Goal: Task Accomplishment & Management: Manage account settings

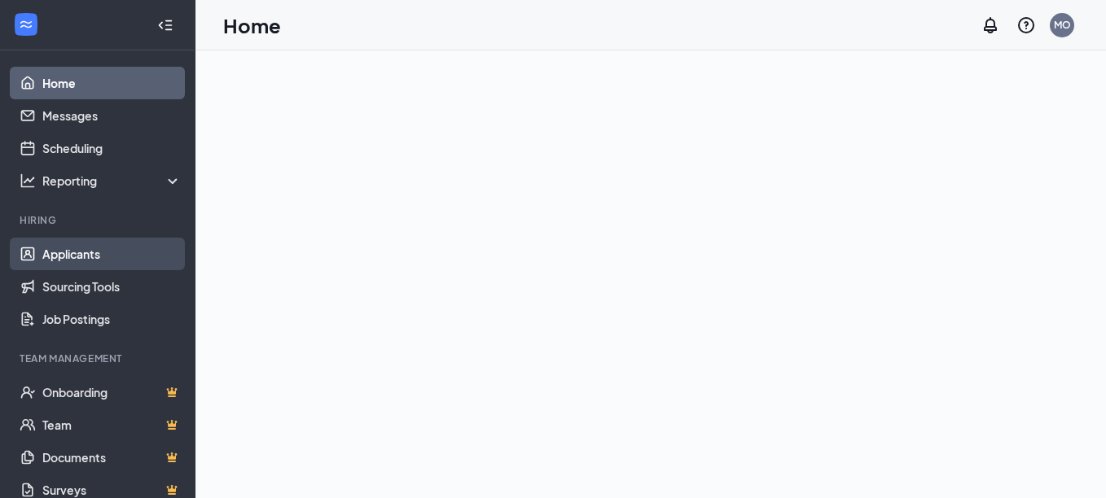
click at [44, 256] on link "Applicants" at bounding box center [111, 254] width 139 height 33
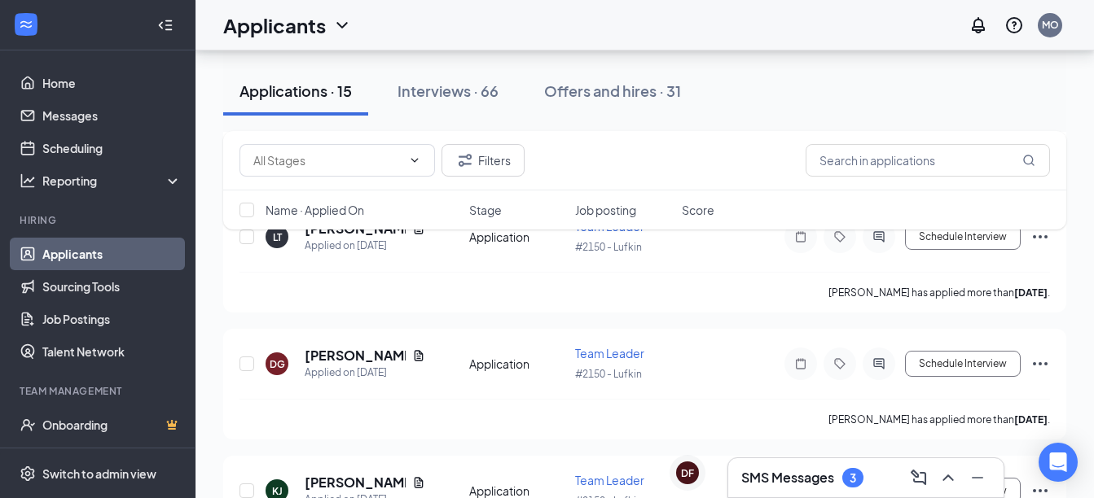
scroll to position [1130, 0]
click at [775, 478] on h3 "SMS Messages" at bounding box center [787, 478] width 93 height 18
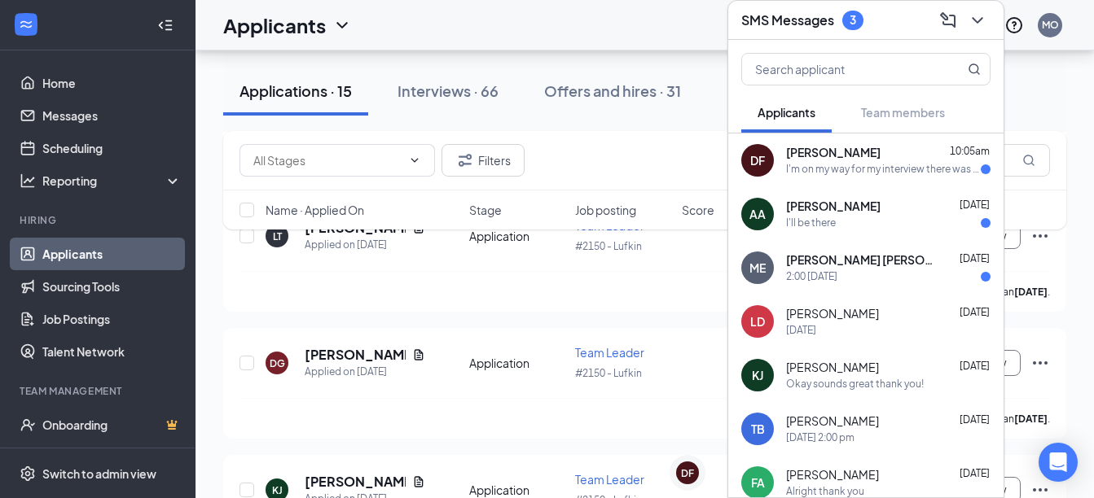
click at [836, 164] on div "I'm on my way for my interview there was a accident so traffic is back up" at bounding box center [883, 170] width 195 height 14
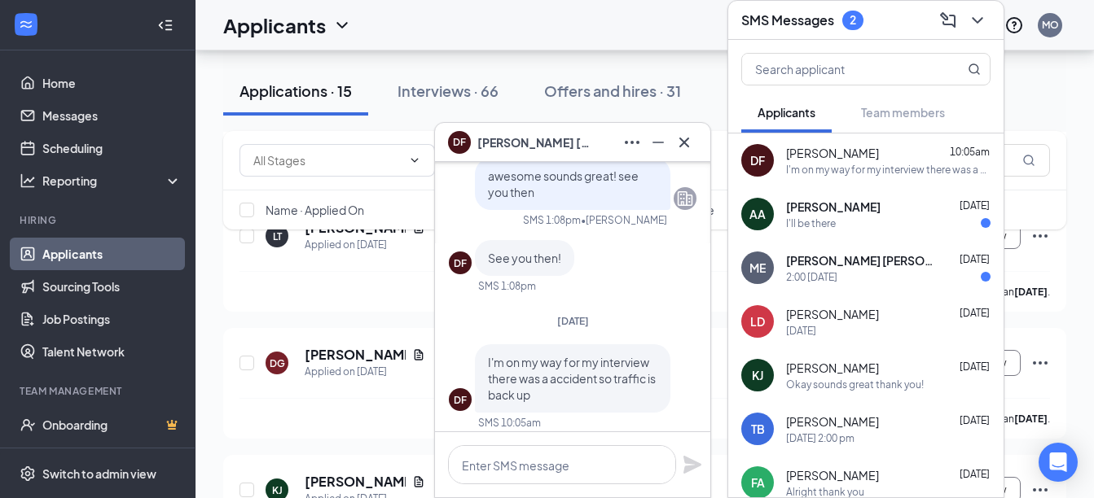
scroll to position [0, 0]
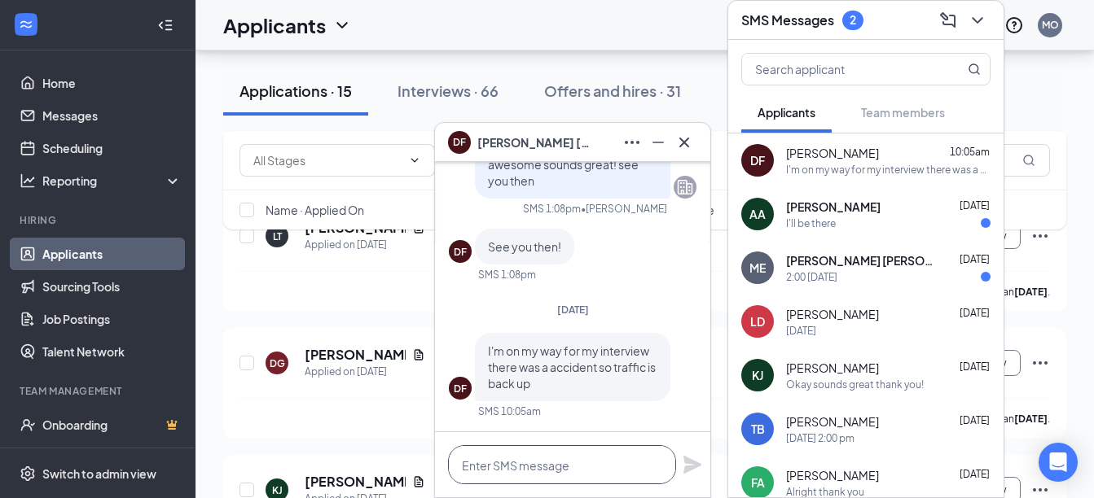
click at [537, 466] on textarea at bounding box center [562, 464] width 228 height 39
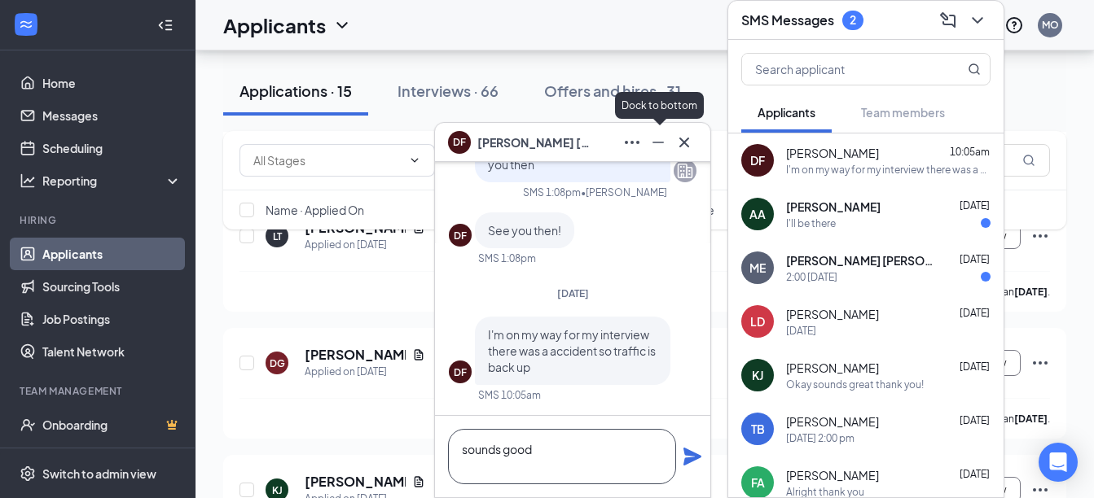
type textarea "sounds good"
click at [662, 144] on icon "Minimize" at bounding box center [658, 143] width 20 height 20
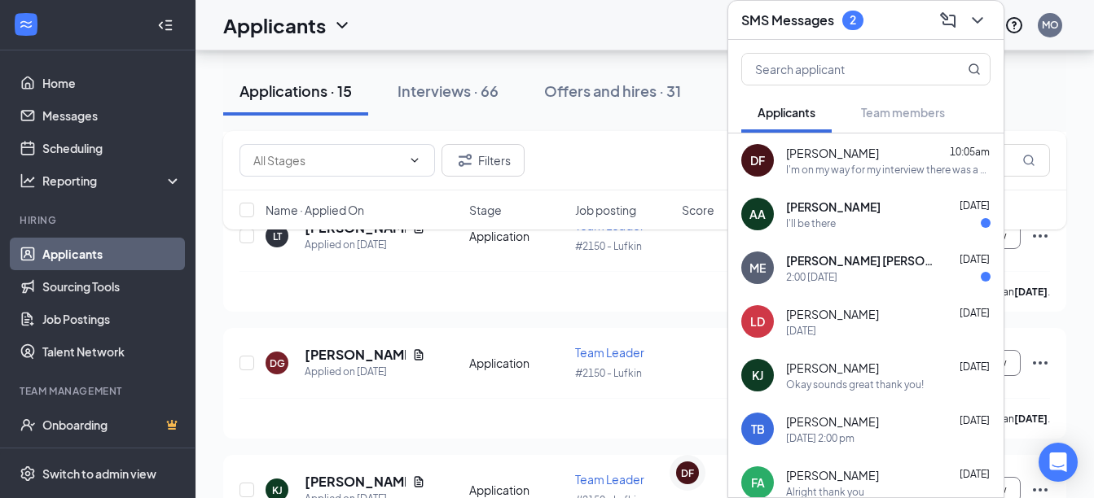
click at [775, 201] on div "AA [PERSON_NAME] [DATE] I'll be there" at bounding box center [865, 214] width 275 height 54
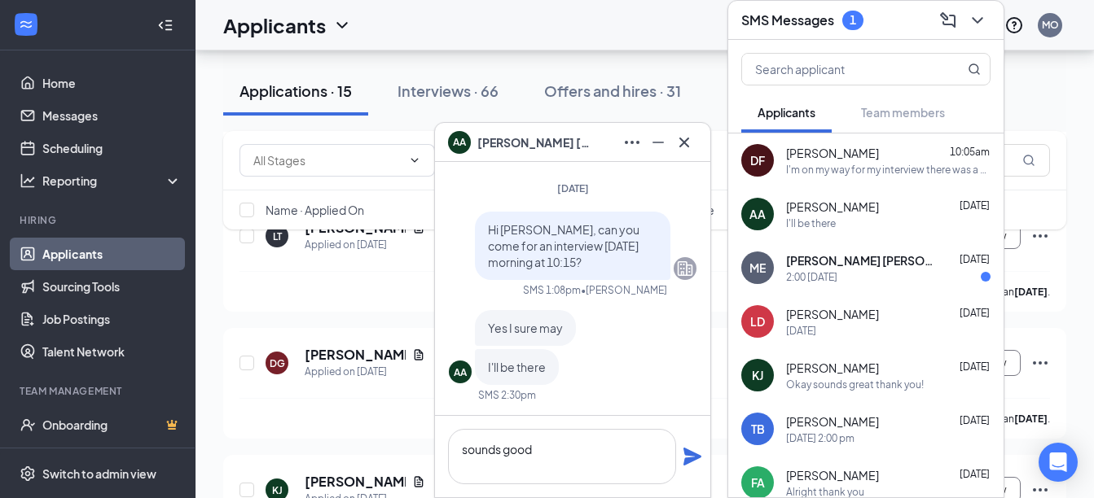
click at [515, 144] on span "[PERSON_NAME]" at bounding box center [534, 143] width 114 height 18
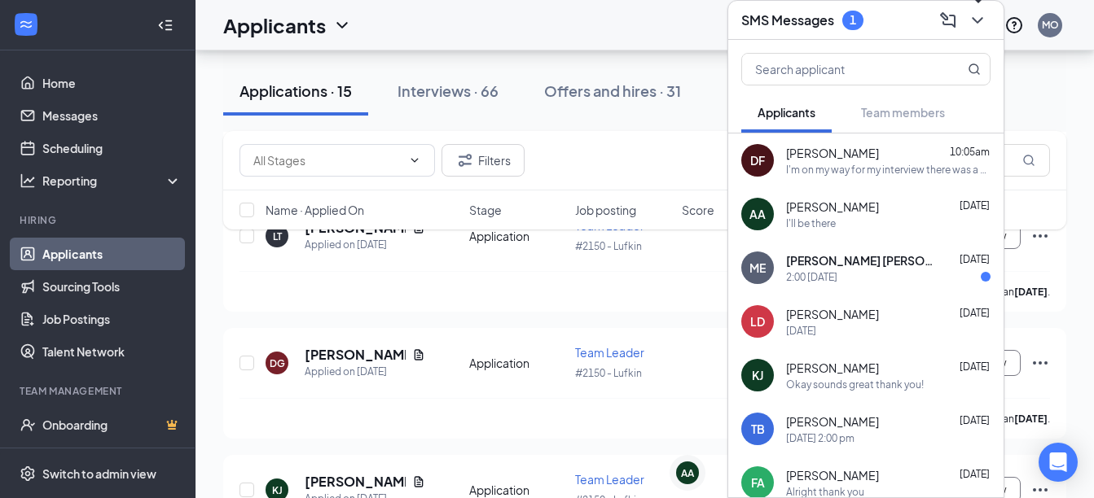
click at [977, 18] on icon "ChevronDown" at bounding box center [977, 21] width 20 height 20
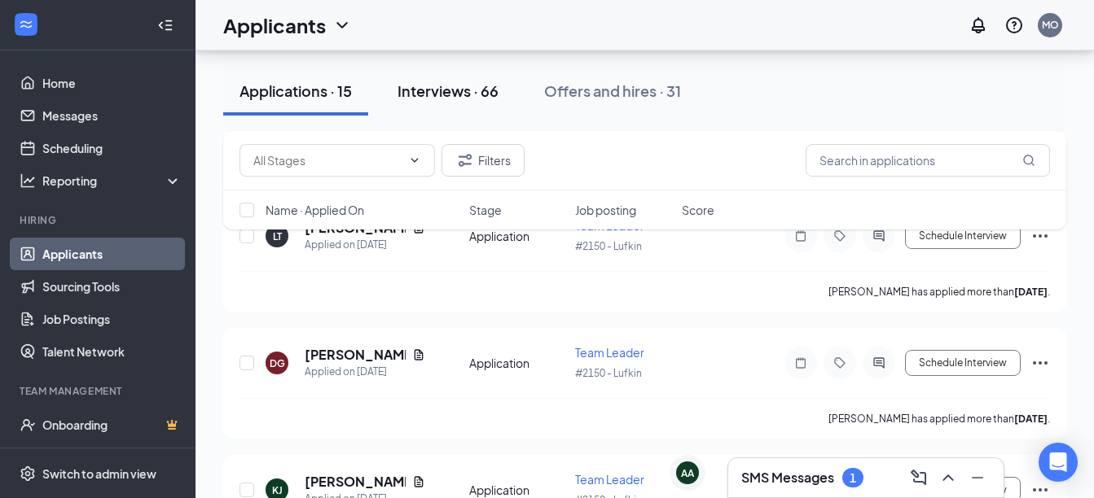
click at [445, 96] on div "Interviews · 66" at bounding box center [447, 91] width 101 height 20
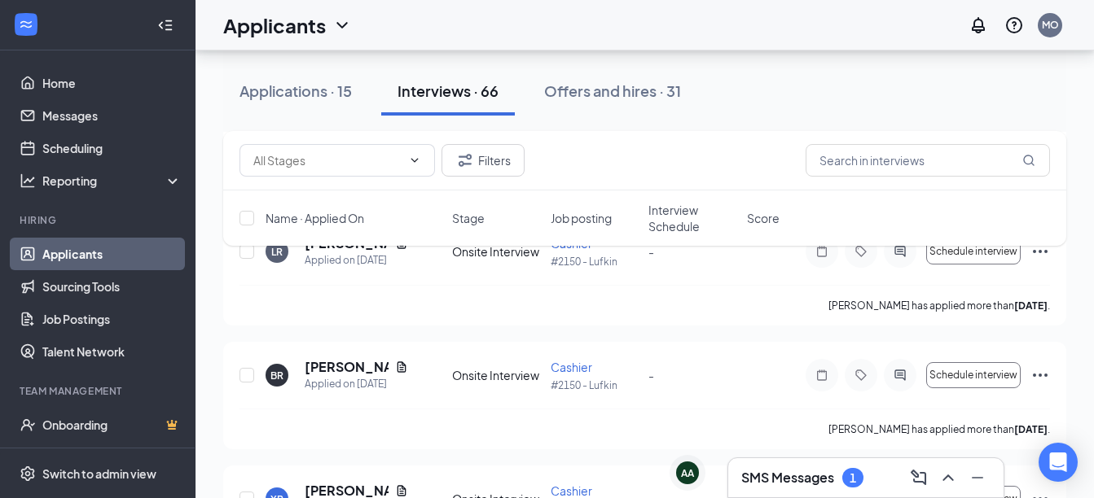
scroll to position [1440, 0]
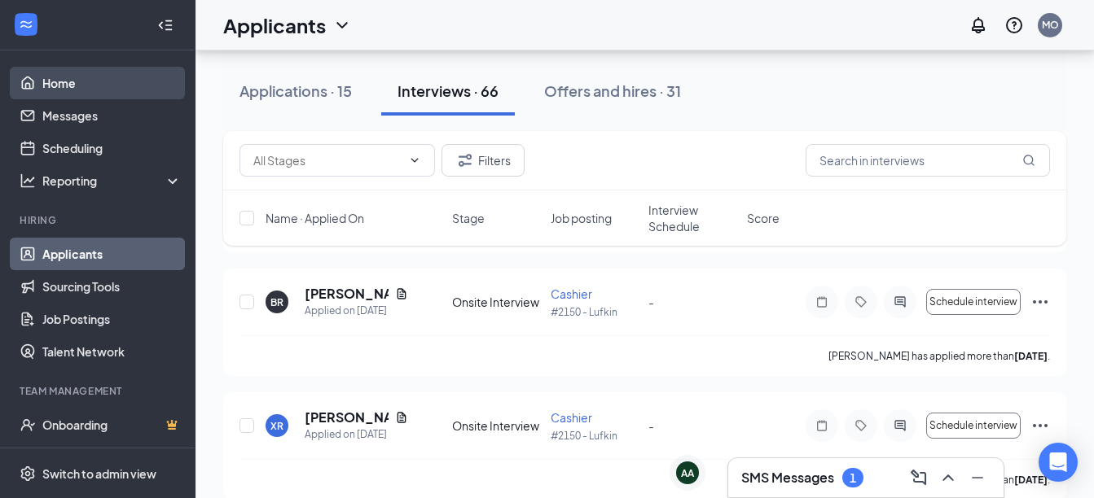
click at [47, 84] on link "Home" at bounding box center [111, 83] width 139 height 33
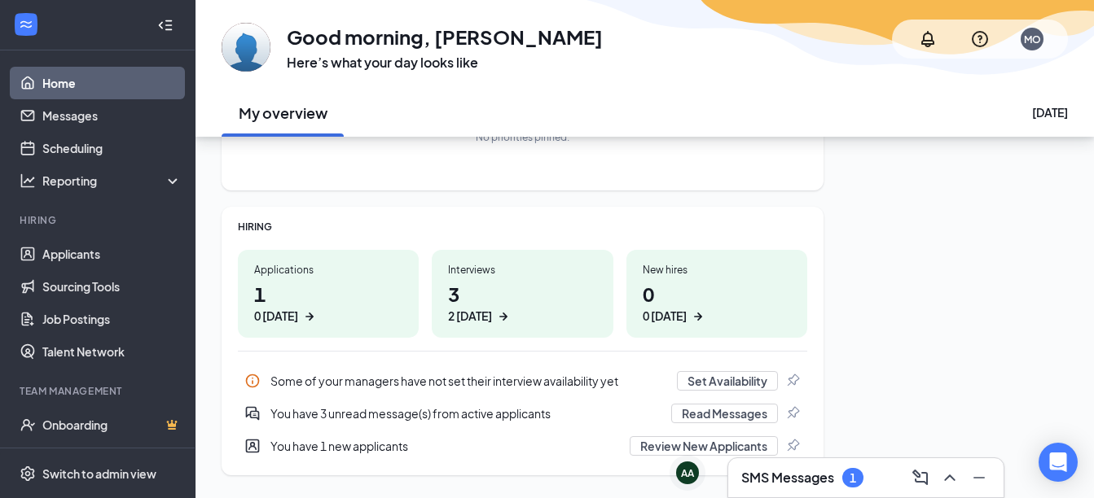
scroll to position [194, 0]
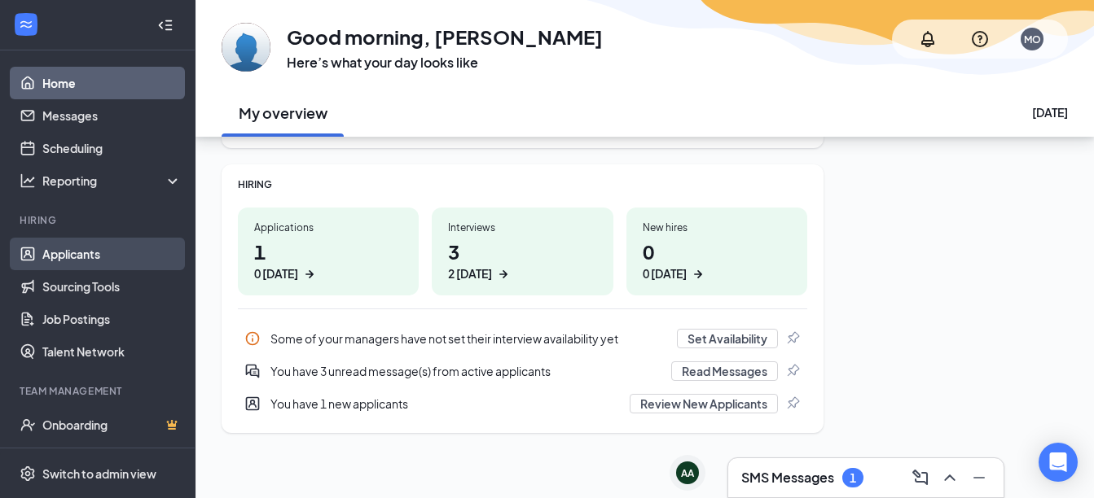
click at [65, 260] on link "Applicants" at bounding box center [111, 254] width 139 height 33
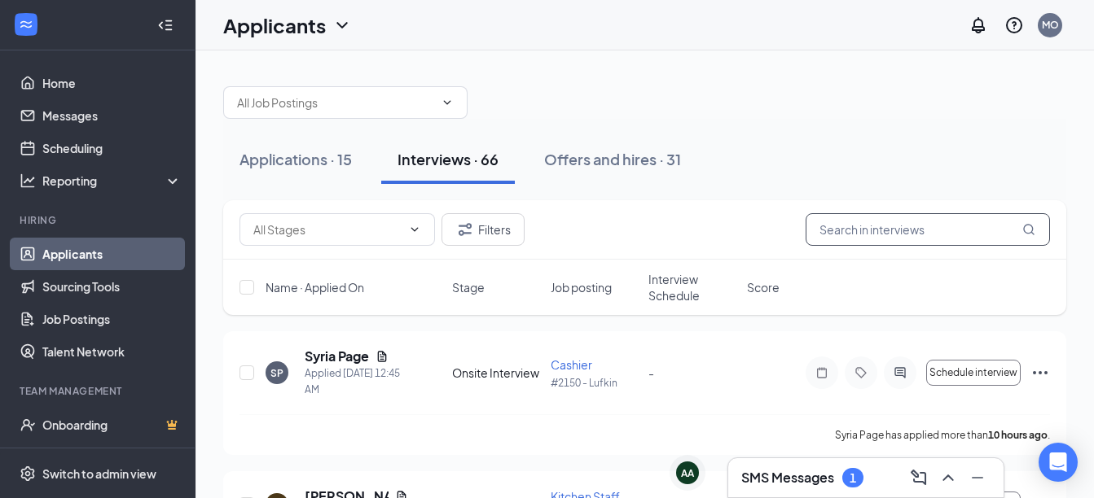
click at [861, 221] on input "text" at bounding box center [927, 229] width 244 height 33
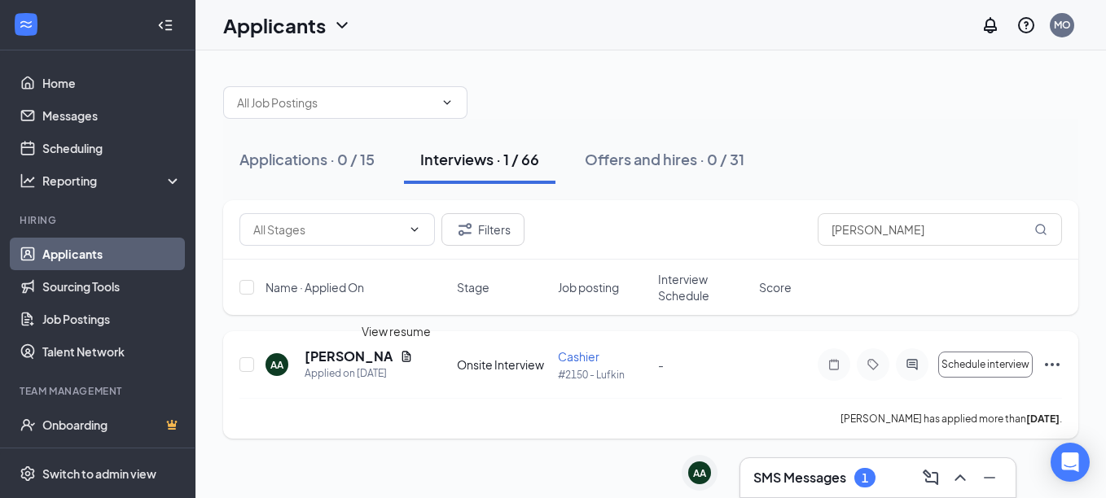
click at [400, 356] on icon "Document" at bounding box center [406, 356] width 13 height 13
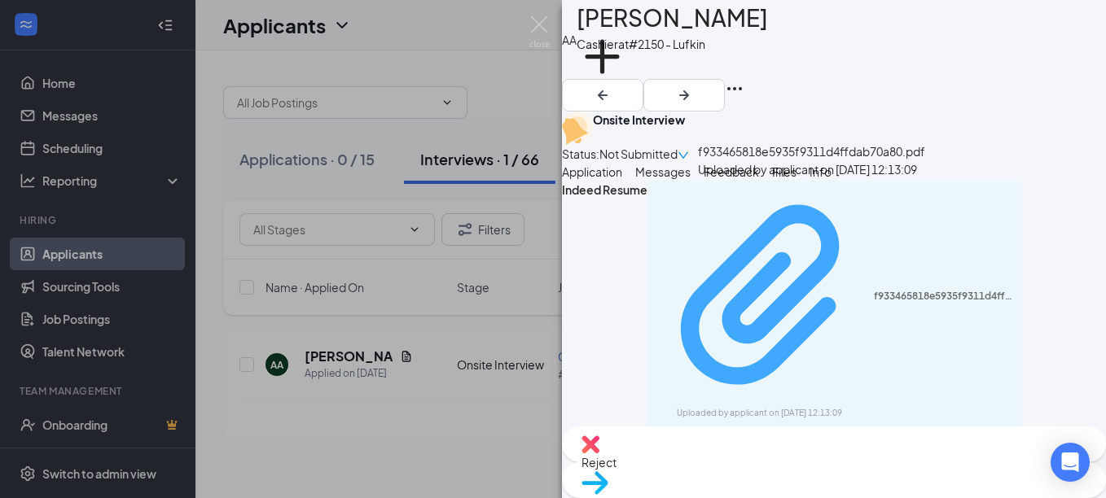
click at [739, 310] on icon "Paperclip" at bounding box center [760, 294] width 158 height 180
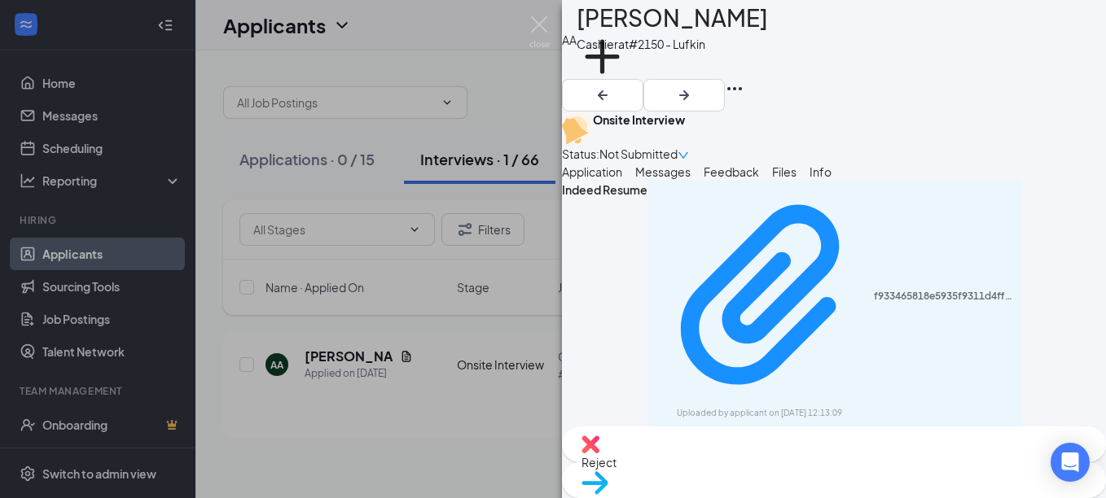
click at [67, 257] on div "AA [PERSON_NAME] at #2150 - Lufkin Add a tag Onsite Interview Status : Not Subm…" at bounding box center [553, 249] width 1106 height 498
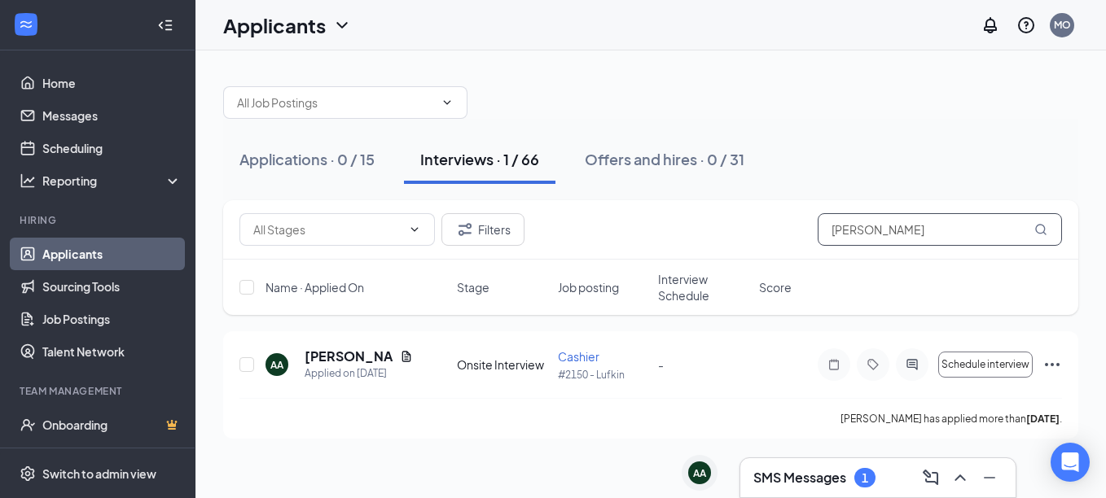
click at [931, 243] on input "[PERSON_NAME]" at bounding box center [939, 229] width 244 height 33
type input "a"
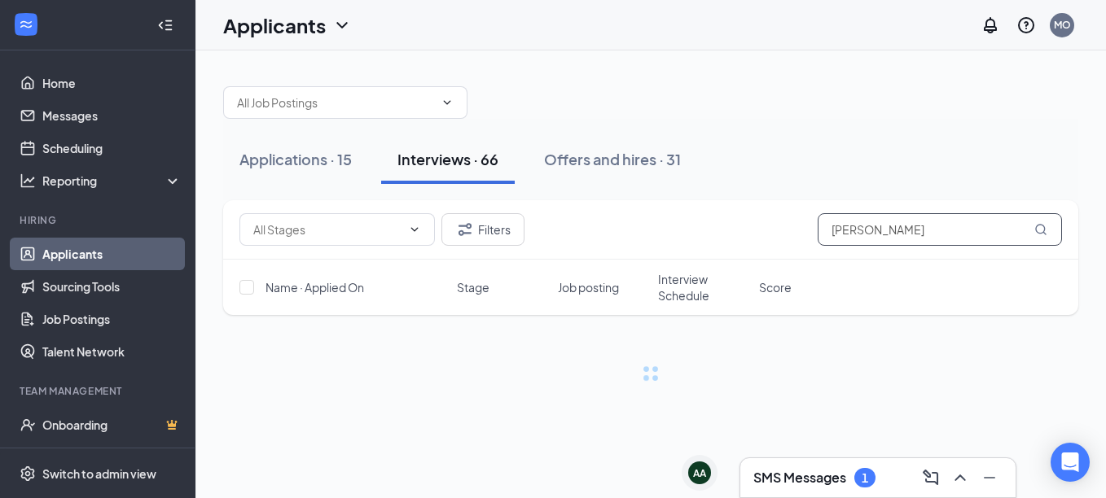
type input "[PERSON_NAME]"
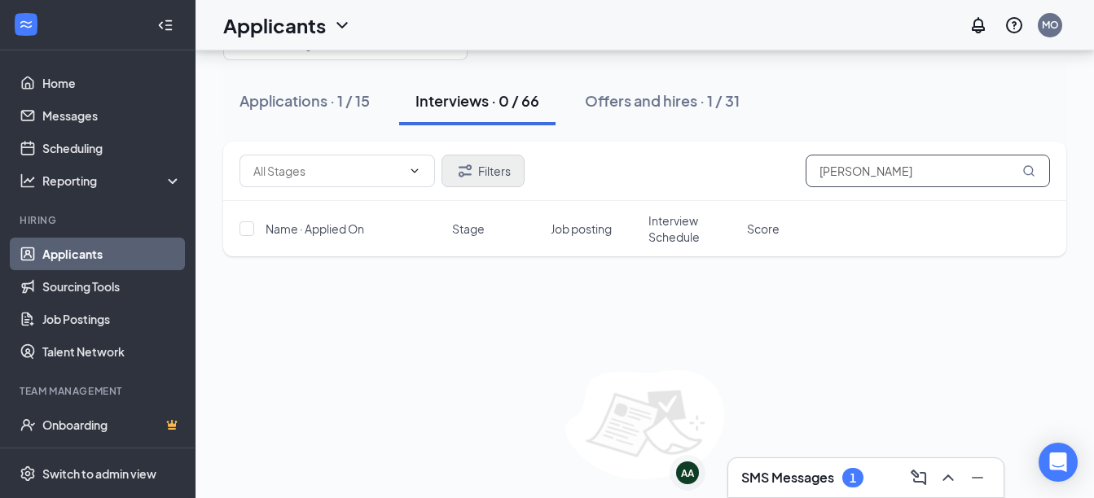
scroll to position [54, 0]
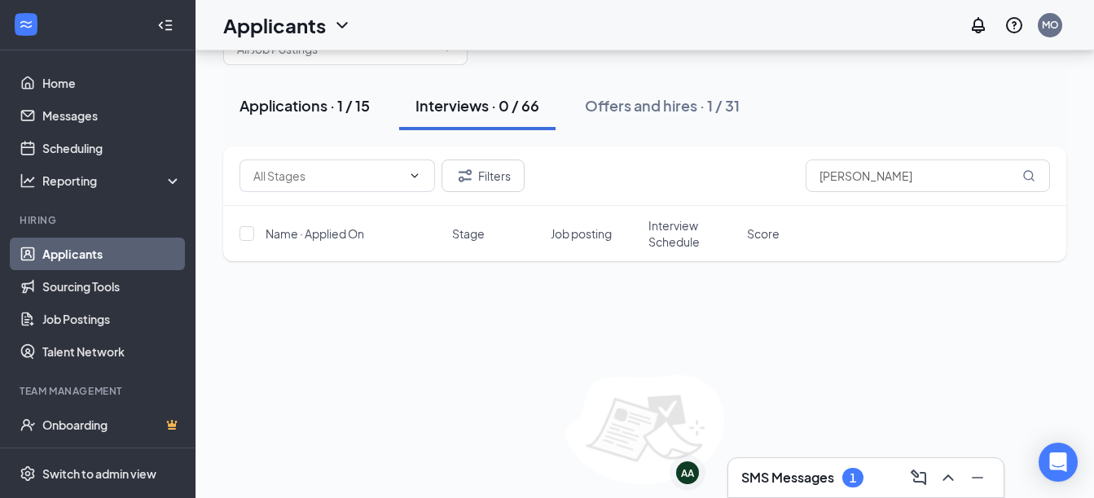
click at [311, 106] on div "Applications · 1 / 15" at bounding box center [304, 105] width 130 height 20
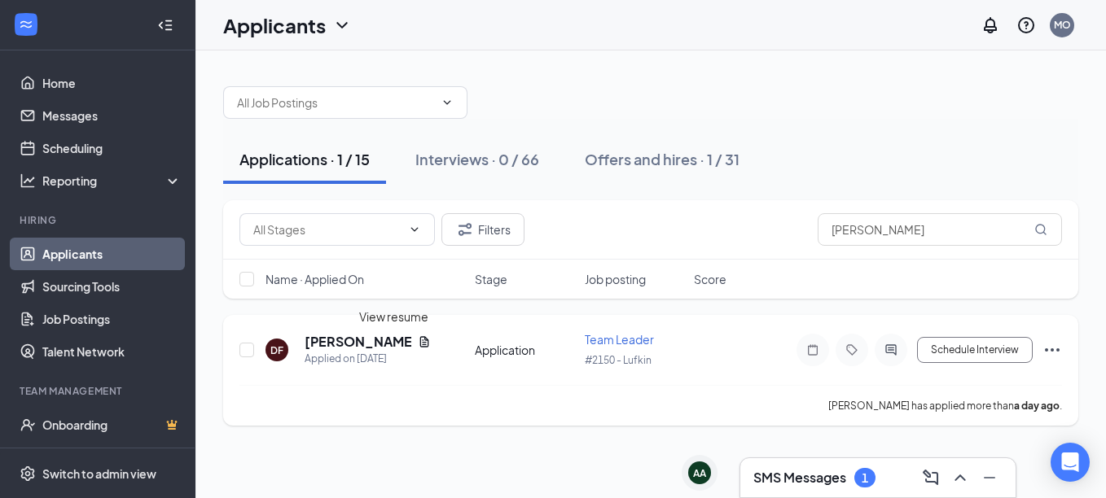
click at [420, 340] on icon "Document" at bounding box center [424, 341] width 9 height 11
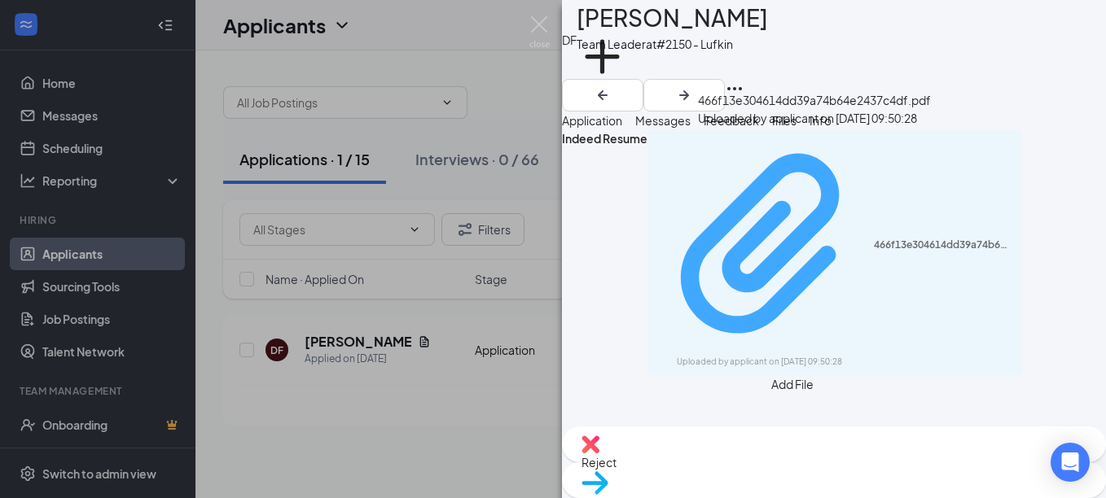
click at [800, 224] on icon "Paperclip" at bounding box center [760, 243] width 158 height 180
